Goal: Information Seeking & Learning: Find specific fact

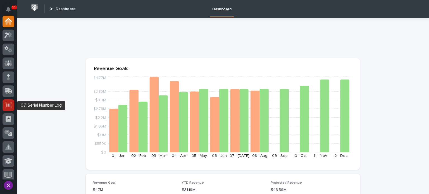
click at [9, 103] on icon at bounding box center [8, 105] width 7 height 6
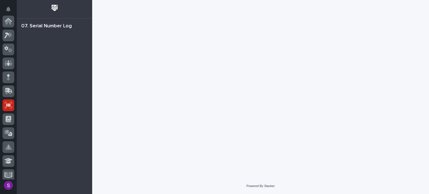
scroll to position [84, 0]
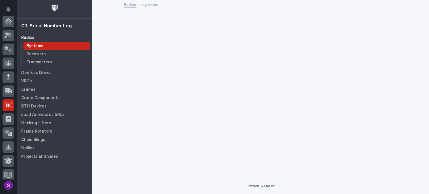
scroll to position [84, 0]
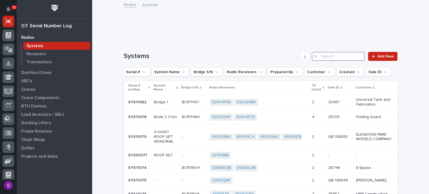
click at [332, 58] on input "Search" at bounding box center [337, 56] width 53 height 9
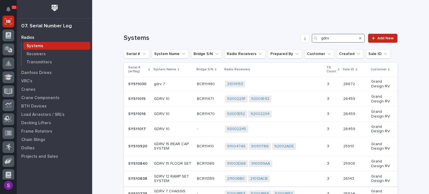
scroll to position [28, 0]
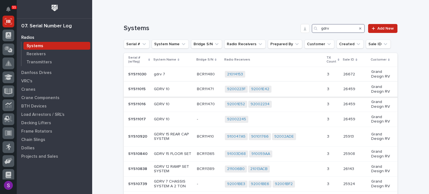
type input "gdrv"
click at [297, 92] on div "9200223F 92001E42 + 0" at bounding box center [274, 89] width 98 height 7
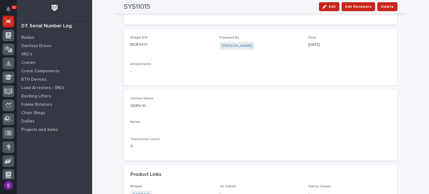
scroll to position [8, 0]
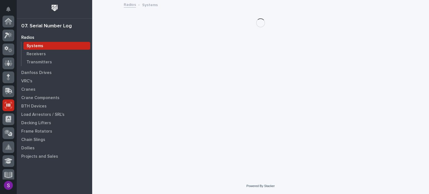
scroll to position [84, 0]
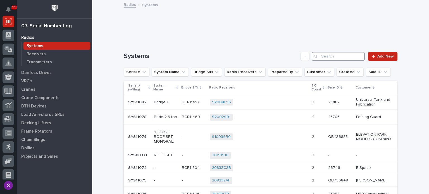
click at [328, 57] on input "Search" at bounding box center [337, 56] width 53 height 9
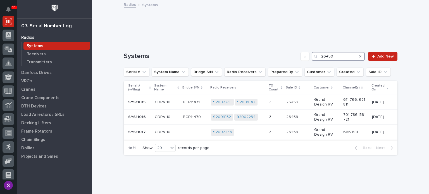
type input "26459"
click at [253, 130] on div "92002245 + 0" at bounding box center [238, 132] width 54 height 7
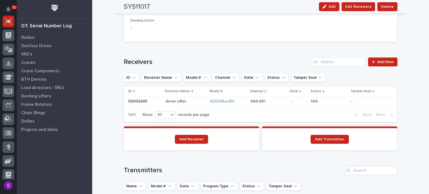
scroll to position [301, 0]
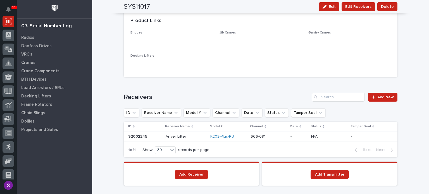
click at [192, 136] on p at bounding box center [185, 136] width 40 height 5
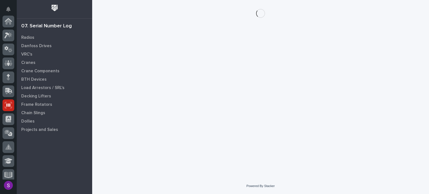
scroll to position [84, 0]
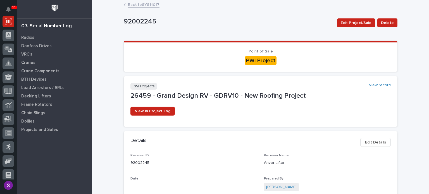
click at [137, 160] on p "92002245" at bounding box center [193, 163] width 127 height 6
drag, startPoint x: 137, startPoint y: 159, endPoint x: 138, endPoint y: 164, distance: 4.2
click at [138, 162] on p "92002245" at bounding box center [193, 163] width 127 height 6
click at [138, 164] on p "92002245" at bounding box center [193, 163] width 127 height 6
click at [137, 163] on p "92002245" at bounding box center [193, 163] width 127 height 6
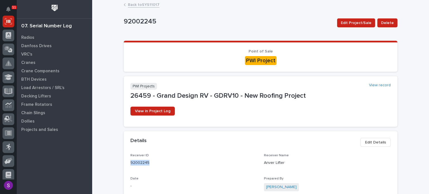
click at [137, 162] on p "92002245" at bounding box center [193, 163] width 127 height 6
copy p "92002245"
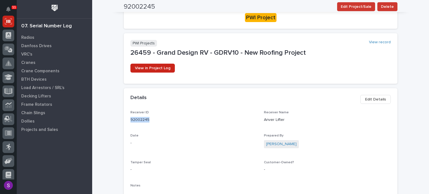
scroll to position [0, 0]
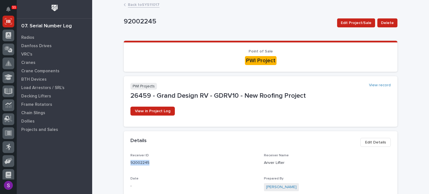
click at [145, 5] on link "Back to SYS11017" at bounding box center [144, 4] width 32 height 6
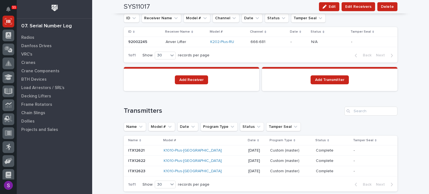
scroll to position [440, 0]
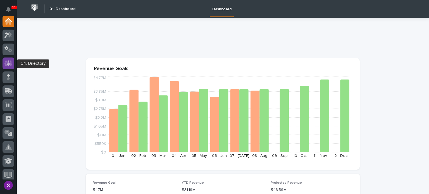
click at [8, 58] on div at bounding box center [9, 63] width 12 height 12
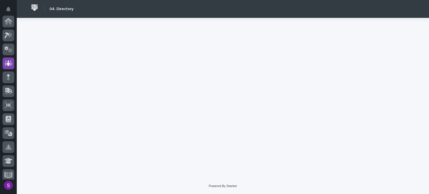
scroll to position [42, 0]
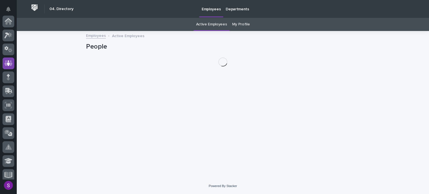
scroll to position [42, 0]
click at [244, 21] on link "My Profile" at bounding box center [241, 24] width 18 height 13
